Goal: Transaction & Acquisition: Purchase product/service

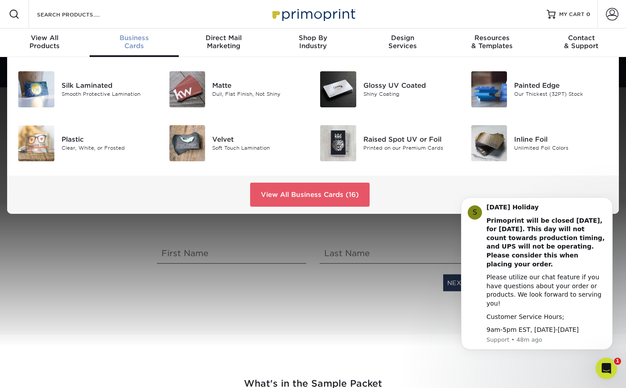
scroll to position [0, 0]
click at [133, 35] on span "Business" at bounding box center [135, 37] width 90 height 8
click at [293, 193] on link "View All Business Cards (16)" at bounding box center [310, 194] width 120 height 24
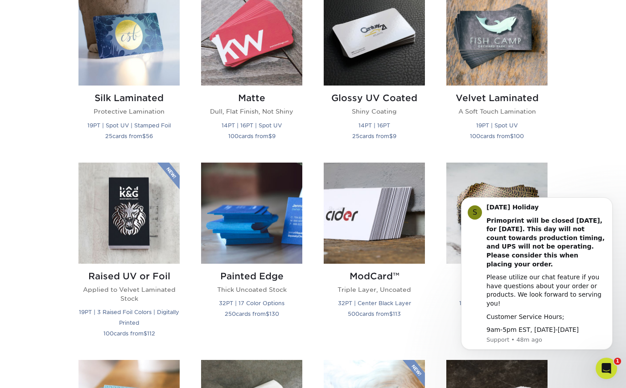
scroll to position [468, 0]
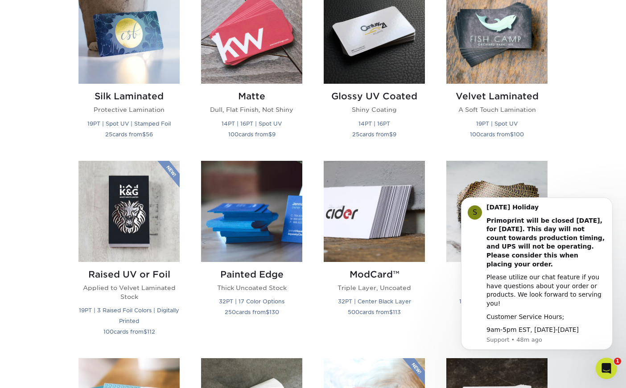
click at [44, 166] on div "Get started below by choosing your paper, finish, and features: Filtered Matche…" at bounding box center [313, 351] width 626 height 976
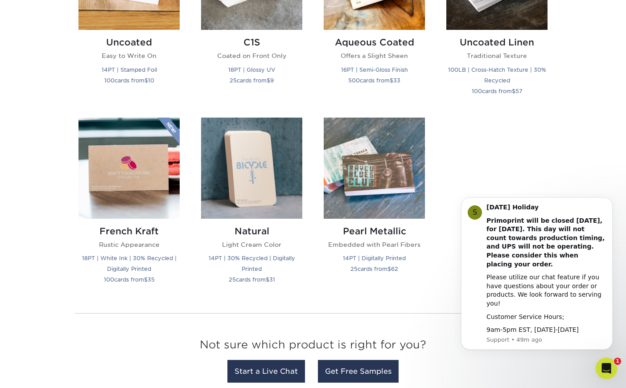
scroll to position [899, 0]
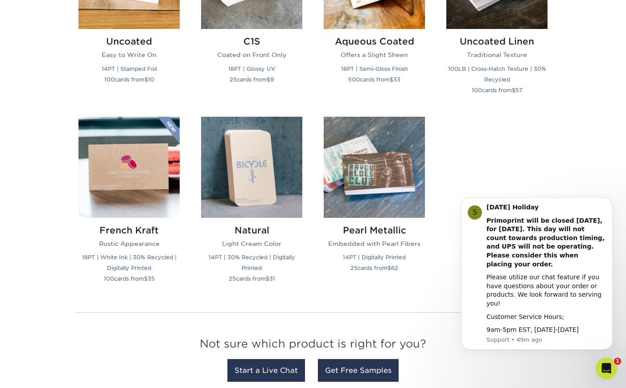
click at [603, 367] on icon "Open Intercom Messenger" at bounding box center [605, 367] width 15 height 15
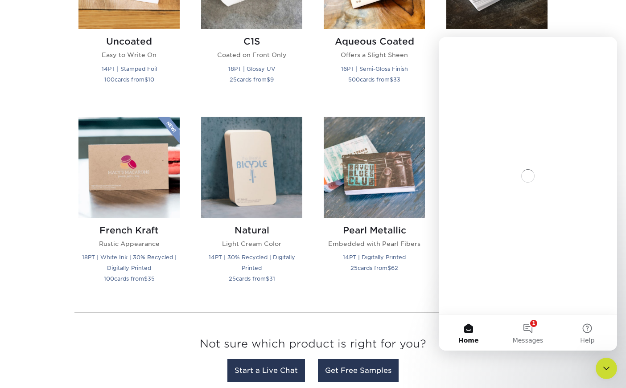
scroll to position [0, 0]
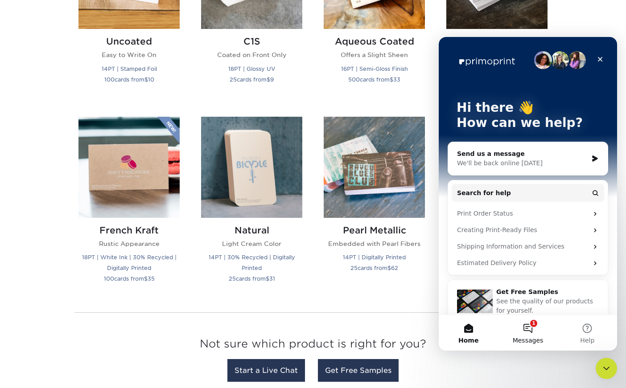
click at [530, 330] on button "1 Messages" at bounding box center [527, 333] width 59 height 36
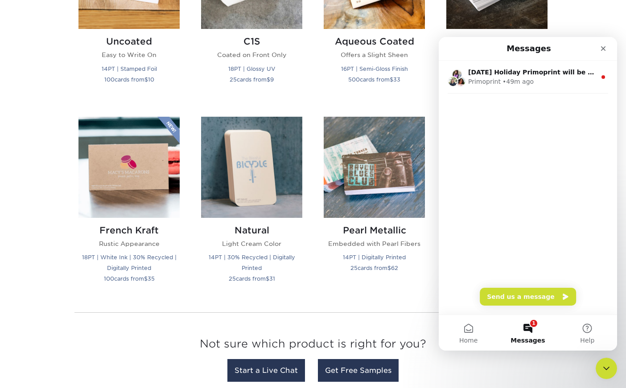
click at [530, 330] on button "1 Messages" at bounding box center [527, 333] width 59 height 36
click at [605, 371] on icon "Close Intercom Messenger" at bounding box center [605, 367] width 11 height 11
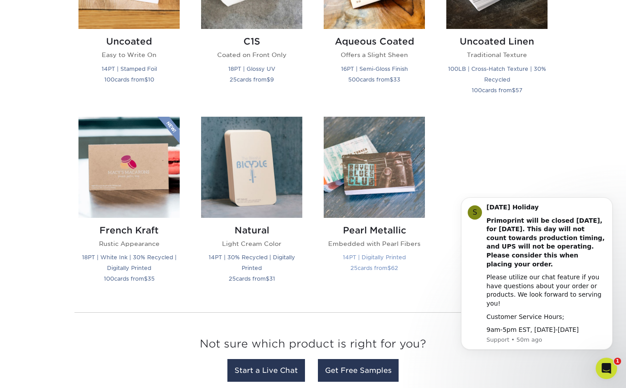
scroll to position [900, 0]
